Goal: Navigation & Orientation: Find specific page/section

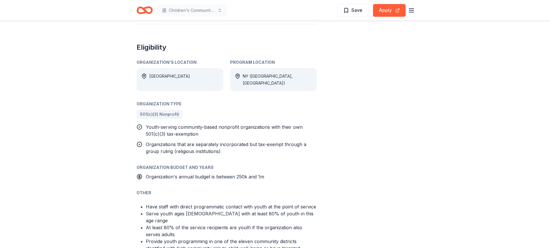
scroll to position [231, 0]
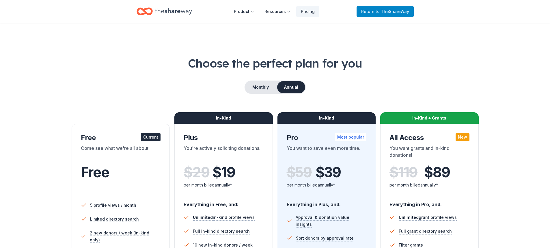
click at [371, 13] on span "Return to TheShareWay" at bounding box center [385, 11] width 48 height 7
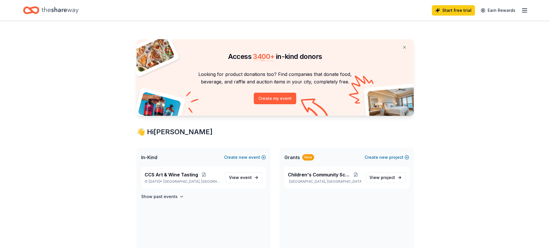
click at [524, 12] on icon "button" at bounding box center [524, 10] width 7 height 7
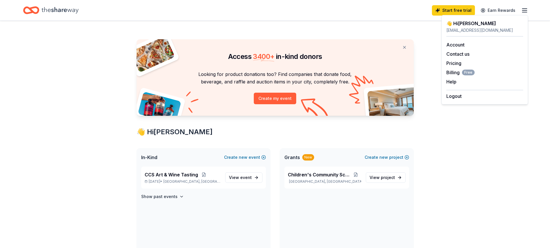
scroll to position [144, 0]
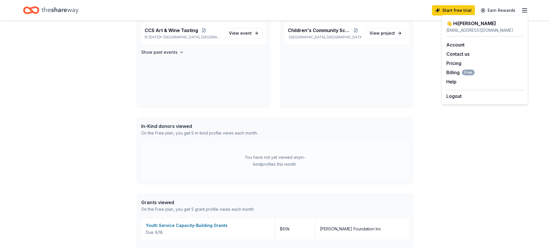
click at [266, 162] on div "You have not yet viewed any in-kind profiles this month." at bounding box center [275, 161] width 72 height 14
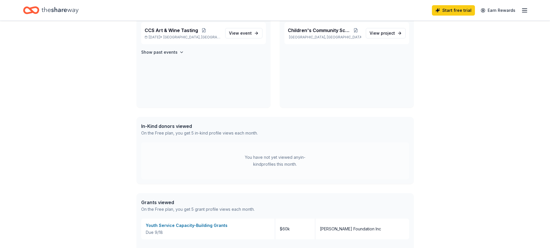
click at [170, 127] on div "In-Kind donors viewed" at bounding box center [199, 126] width 117 height 7
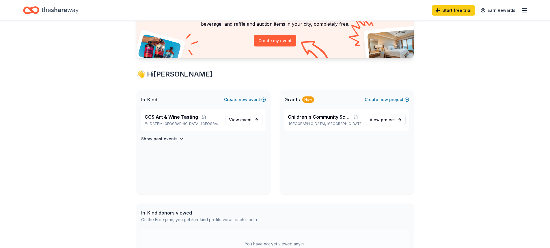
scroll to position [0, 0]
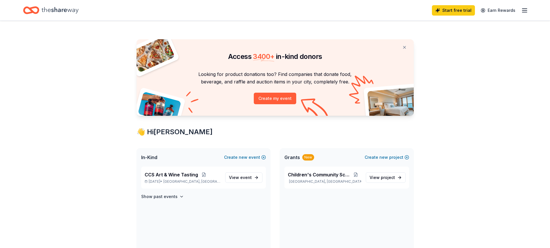
click at [522, 13] on icon "button" at bounding box center [524, 10] width 7 height 7
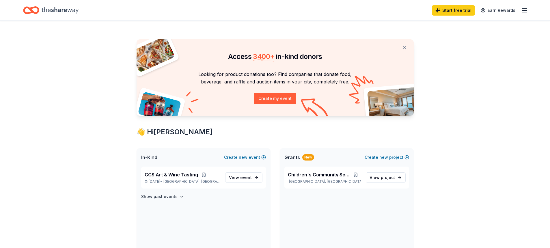
click at [45, 12] on icon "Home" at bounding box center [60, 10] width 37 height 12
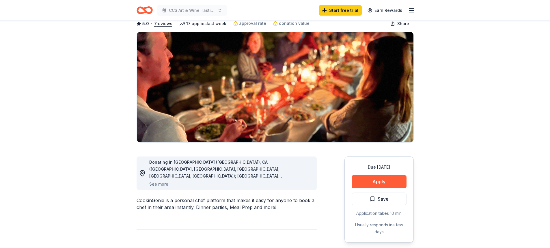
scroll to position [58, 0]
